Goal: Task Accomplishment & Management: Manage account settings

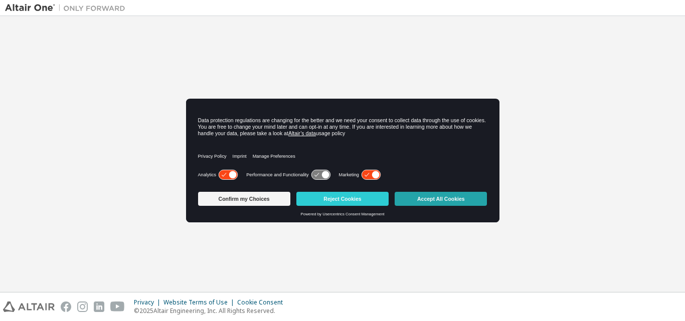
click at [409, 198] on button "Accept All Cookies" at bounding box center [441, 199] width 92 height 14
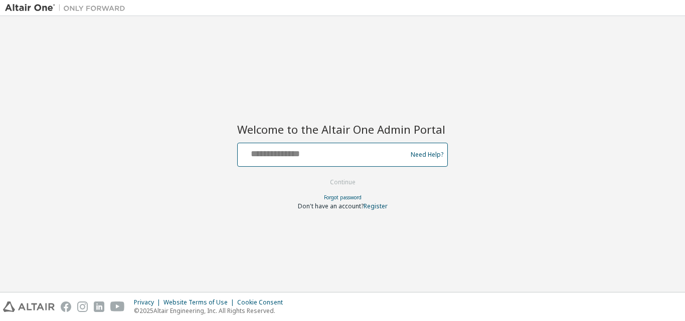
click at [337, 153] on input "text" at bounding box center [324, 152] width 164 height 15
type input "**********"
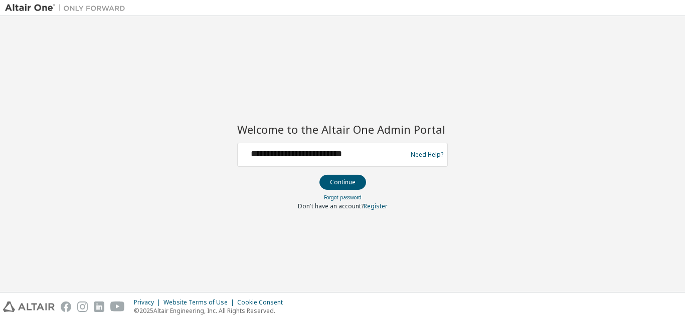
click at [338, 181] on button "Continue" at bounding box center [342, 182] width 47 height 15
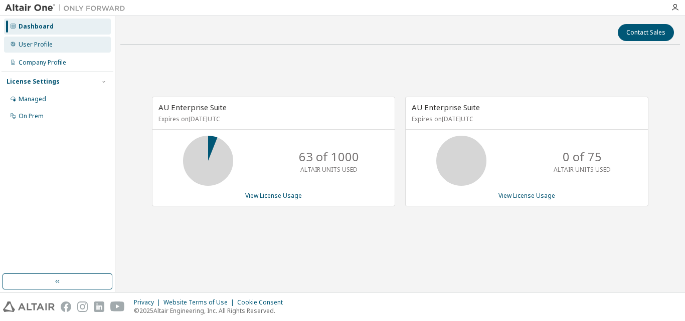
click at [76, 47] on div "User Profile" at bounding box center [57, 45] width 107 height 16
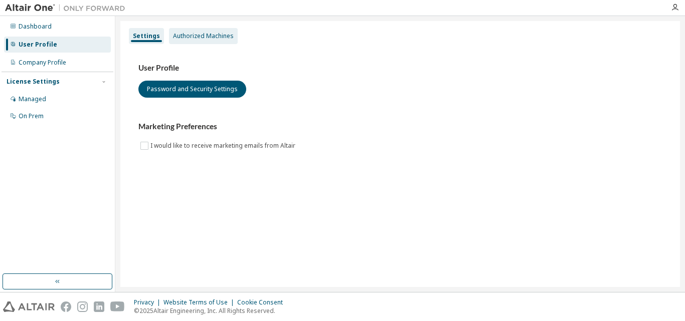
click at [181, 32] on div "Authorized Machines" at bounding box center [203, 36] width 61 height 8
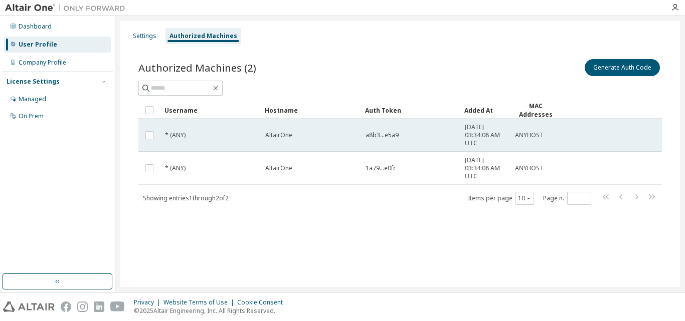
click at [400, 139] on div "a8b3...e5a9" at bounding box center [411, 135] width 90 height 8
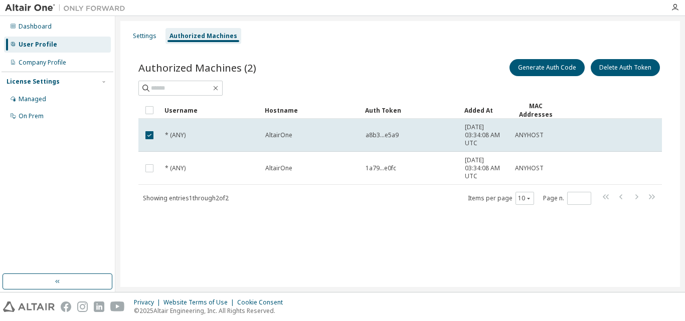
click at [400, 139] on div "a8b3...e5a9" at bounding box center [411, 135] width 90 height 8
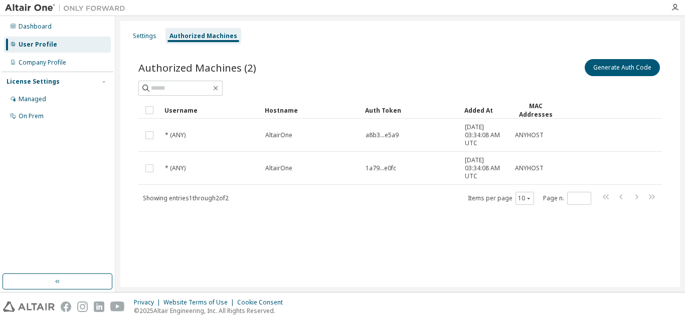
click at [671, 8] on div at bounding box center [675, 8] width 20 height 8
click at [674, 10] on icon "button" at bounding box center [675, 8] width 8 height 8
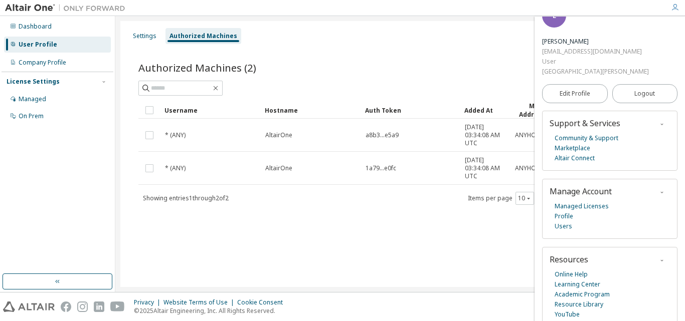
scroll to position [27, 0]
